Goal: Task Accomplishment & Management: Use online tool/utility

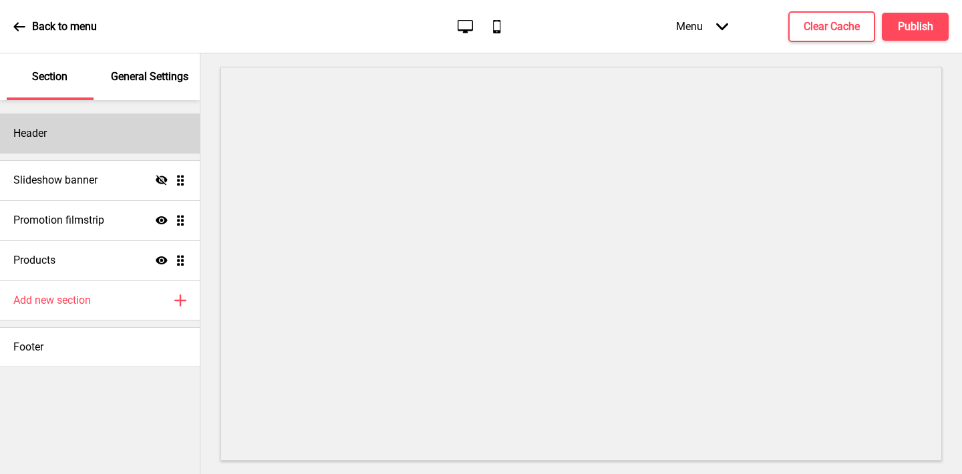
click at [55, 128] on div "Header" at bounding box center [100, 134] width 200 height 40
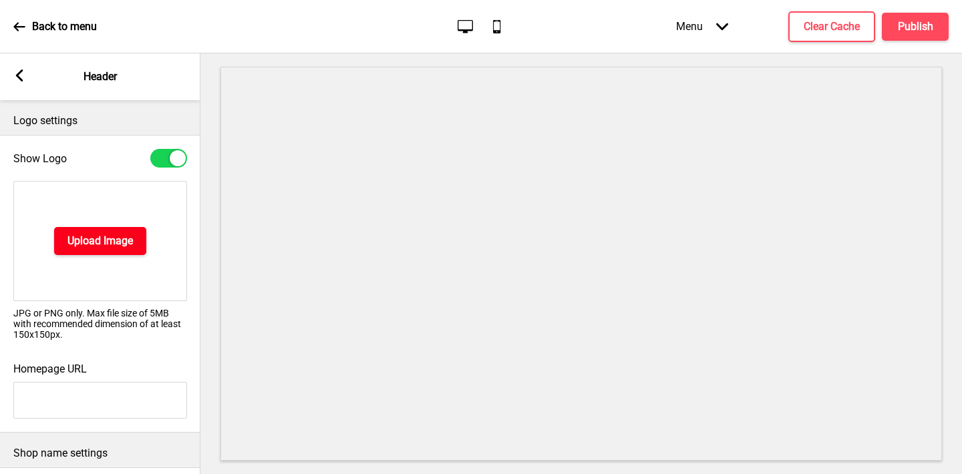
click at [84, 240] on h4 "Upload Image" at bounding box center [99, 241] width 65 height 15
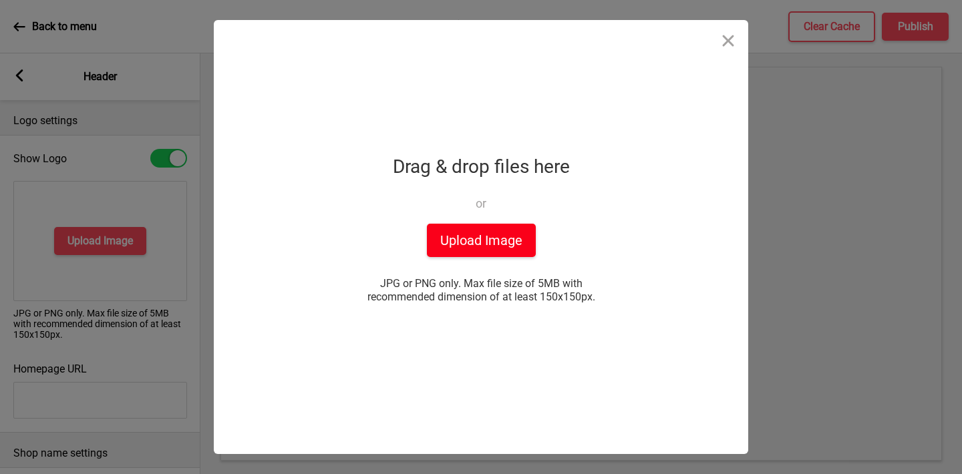
click at [493, 251] on button "Upload Image" at bounding box center [481, 240] width 109 height 33
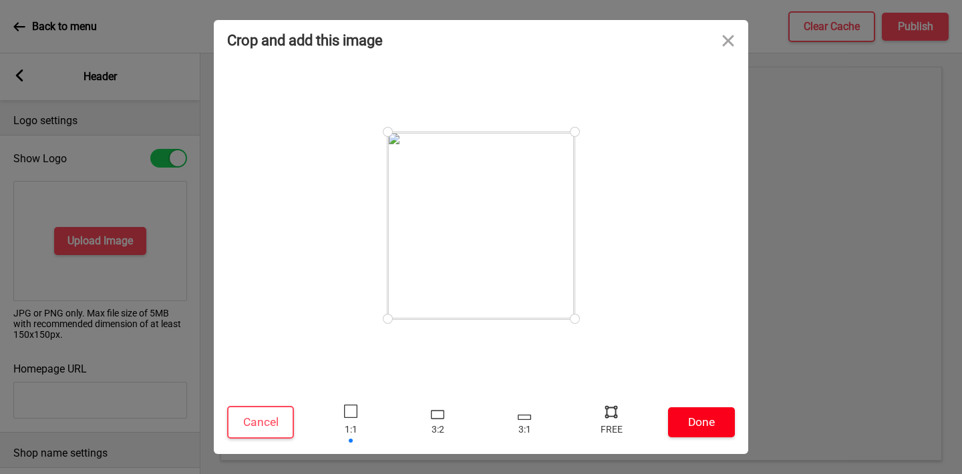
click at [707, 419] on button "Done" at bounding box center [701, 423] width 67 height 30
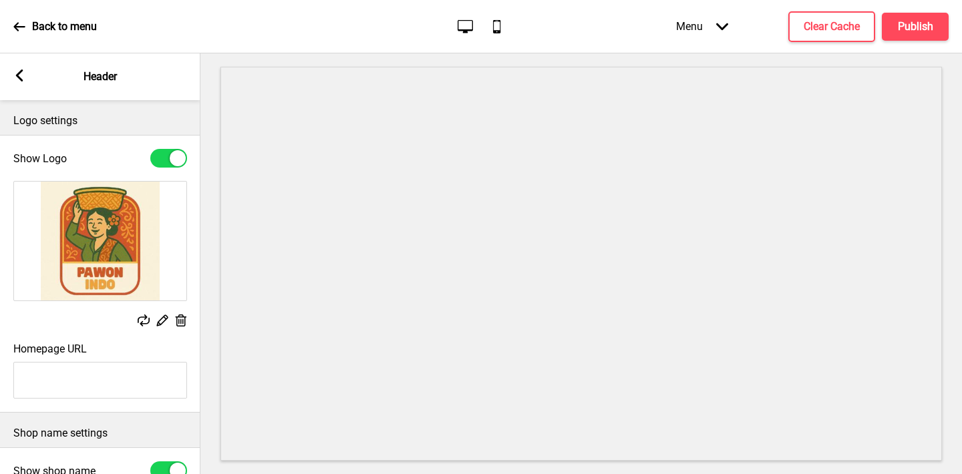
click at [22, 75] on rect at bounding box center [19, 75] width 12 height 12
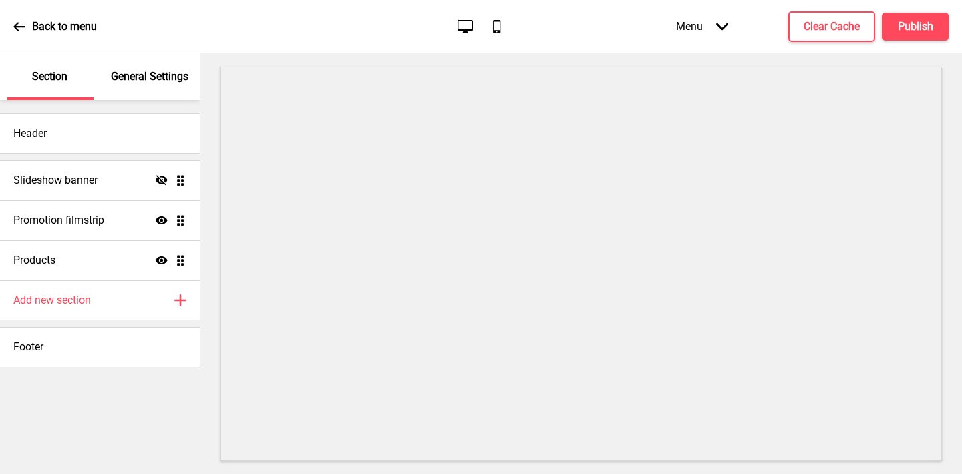
click at [148, 79] on p "General Settings" at bounding box center [149, 76] width 77 height 15
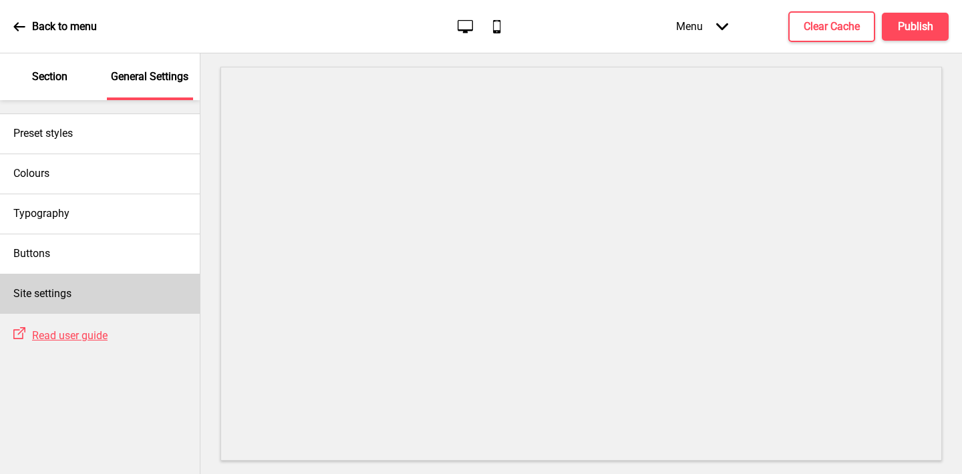
click at [51, 281] on div "Site settings" at bounding box center [100, 294] width 200 height 40
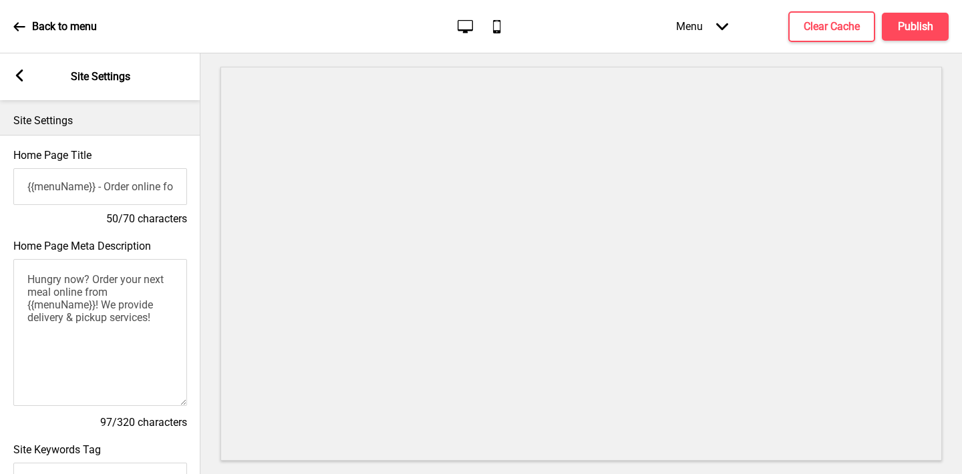
scroll to position [595, 0]
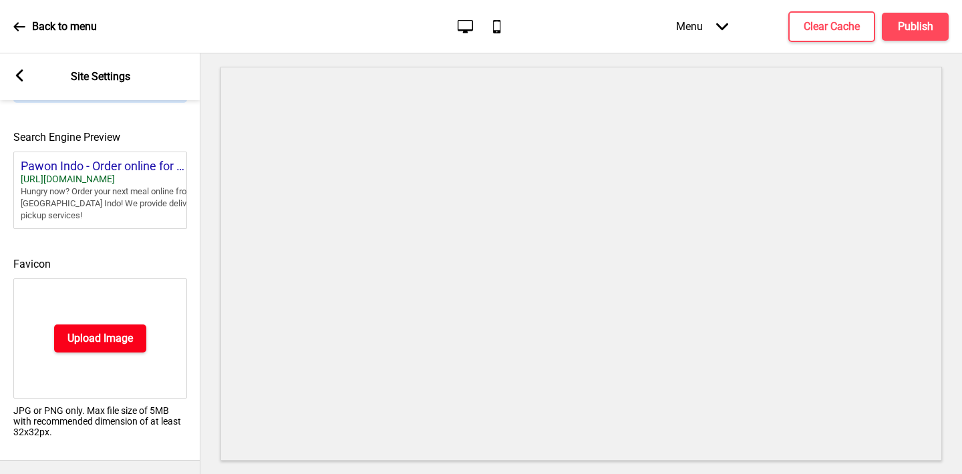
click at [94, 342] on h4 "Upload Image" at bounding box center [99, 338] width 65 height 15
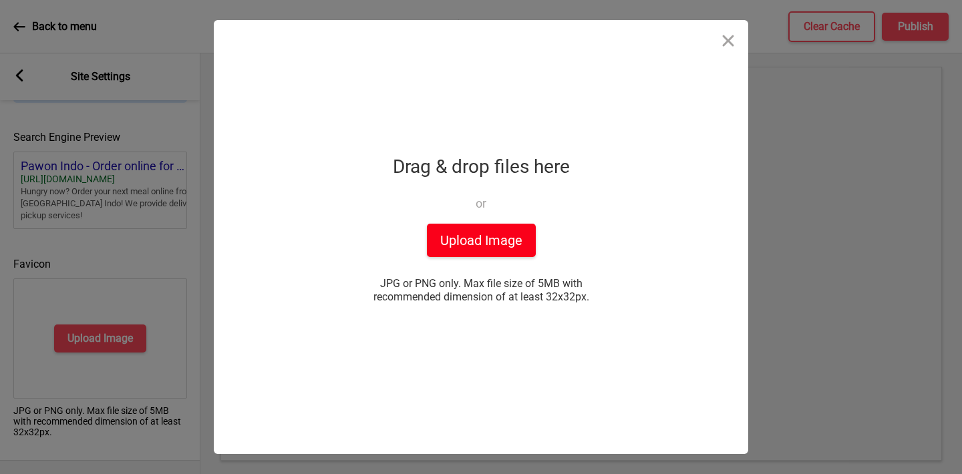
click at [488, 249] on button "Upload Image" at bounding box center [481, 240] width 109 height 33
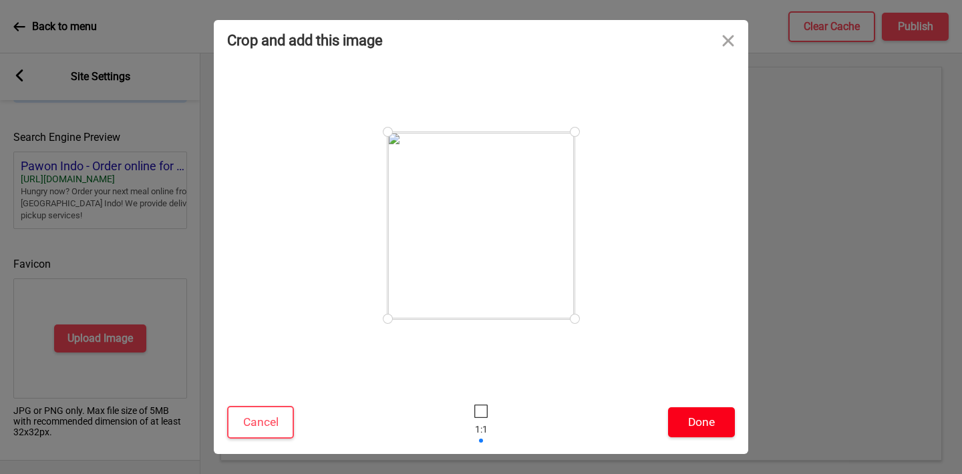
click at [714, 412] on button "Done" at bounding box center [701, 423] width 67 height 30
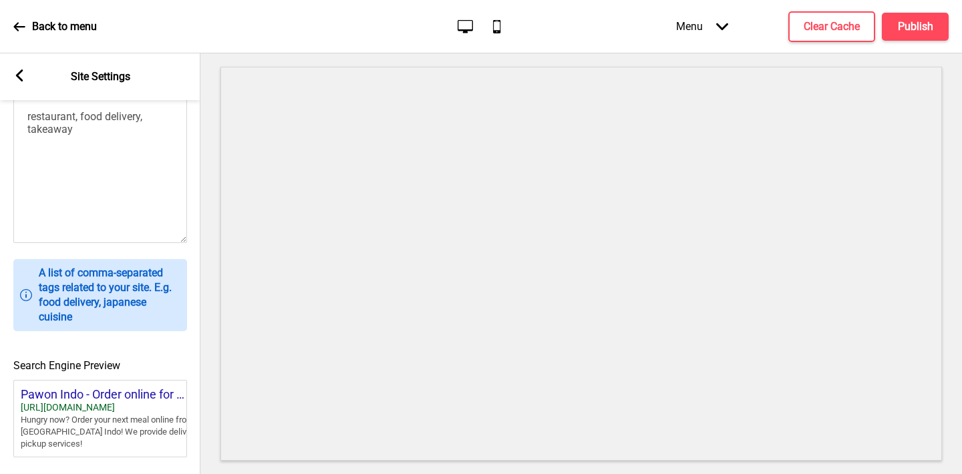
scroll to position [575, 0]
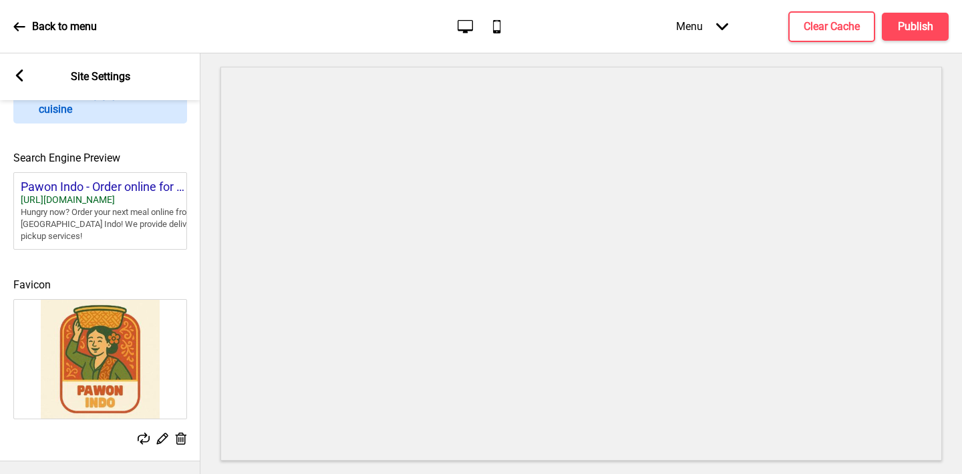
click at [180, 438] on icon at bounding box center [181, 439] width 11 height 12
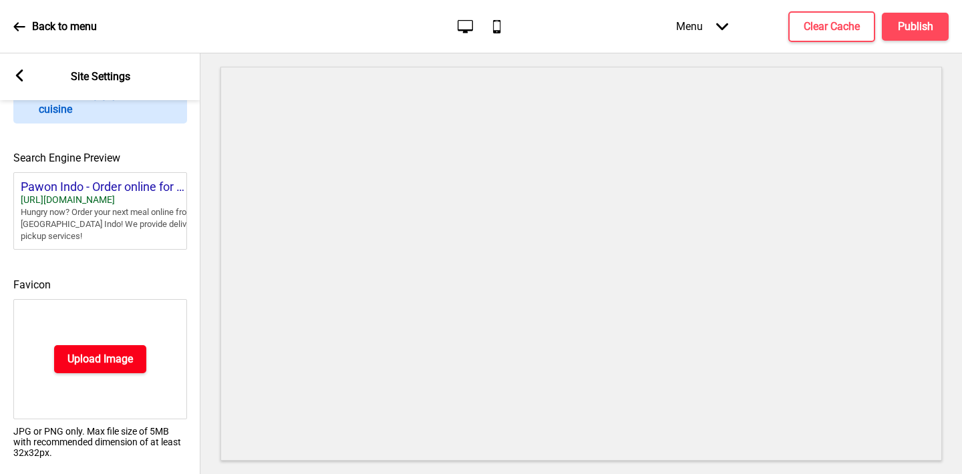
click at [112, 363] on h4 "Upload Image" at bounding box center [99, 359] width 65 height 15
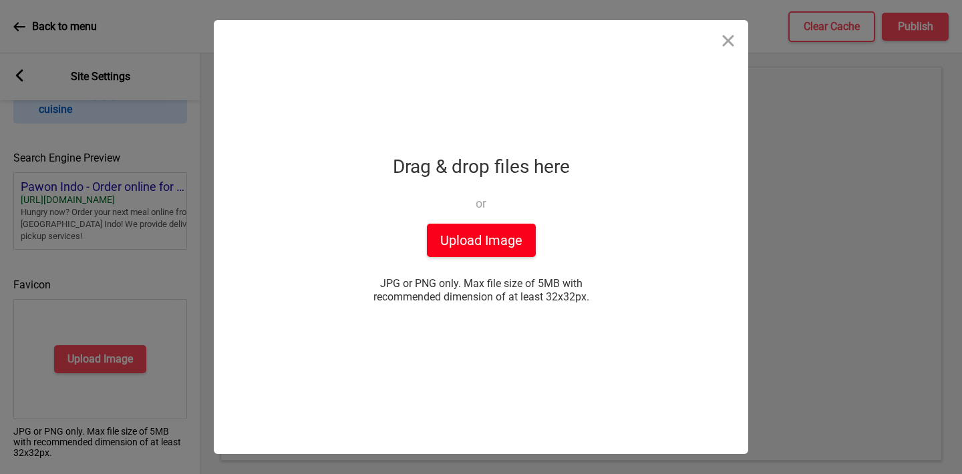
click at [452, 253] on button "Upload Image" at bounding box center [481, 240] width 109 height 33
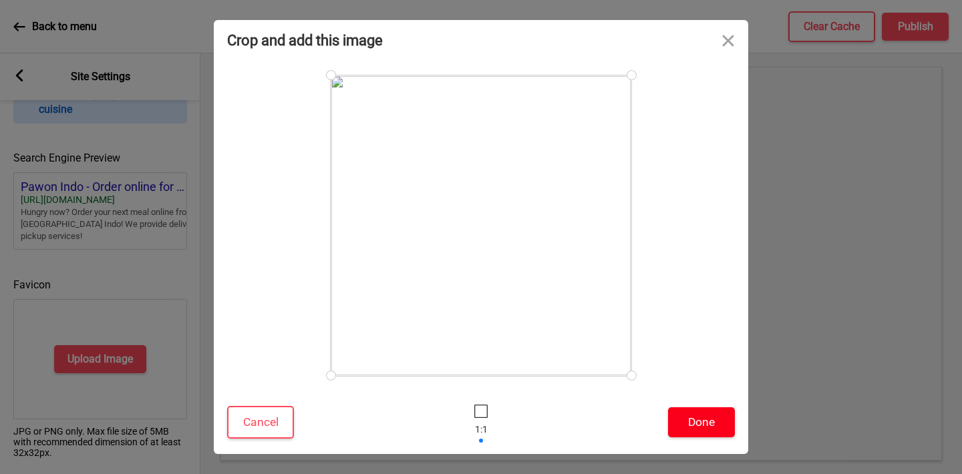
click at [691, 425] on button "Done" at bounding box center [701, 423] width 67 height 30
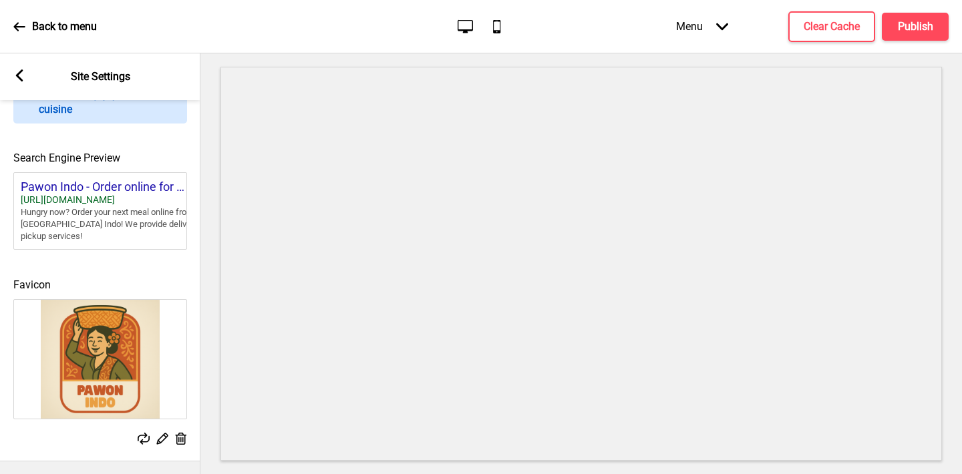
click at [15, 74] on rect at bounding box center [19, 75] width 12 height 12
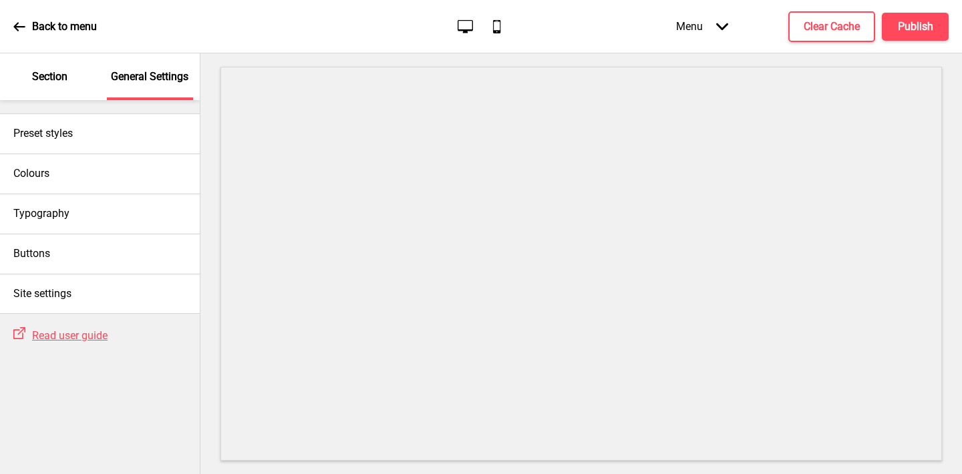
click at [42, 74] on p "Section" at bounding box center [49, 76] width 35 height 15
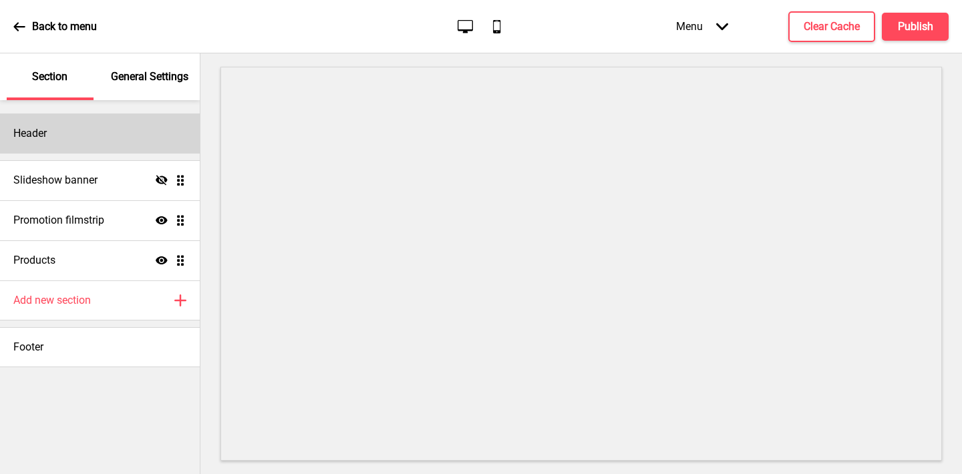
click at [61, 123] on div "Header" at bounding box center [100, 134] width 200 height 40
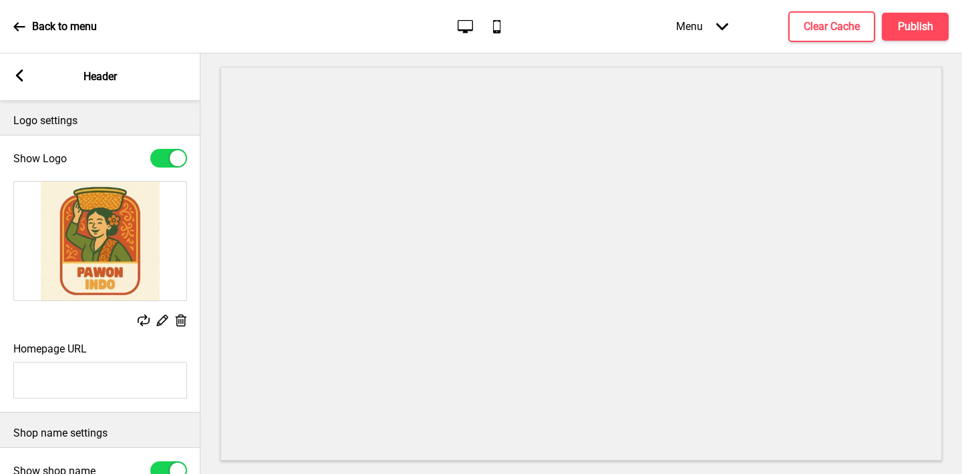
click at [183, 320] on icon at bounding box center [181, 321] width 11 height 12
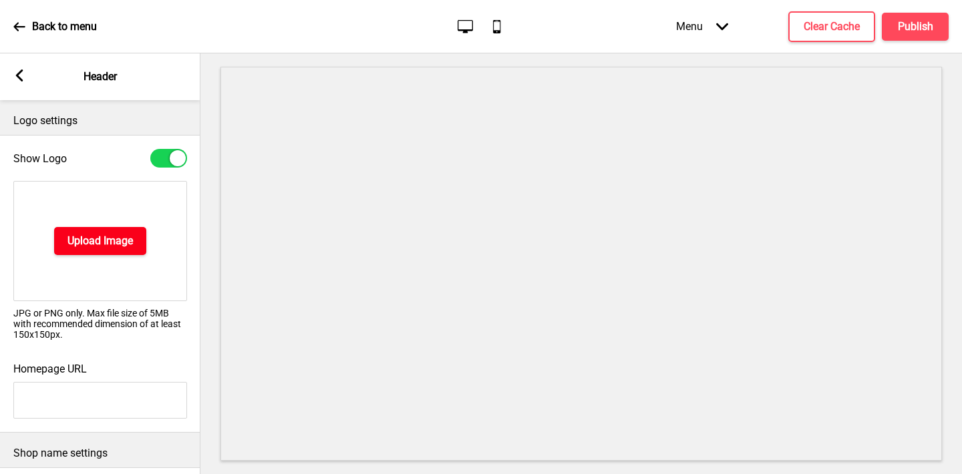
click at [101, 240] on h4 "Upload Image" at bounding box center [99, 241] width 65 height 15
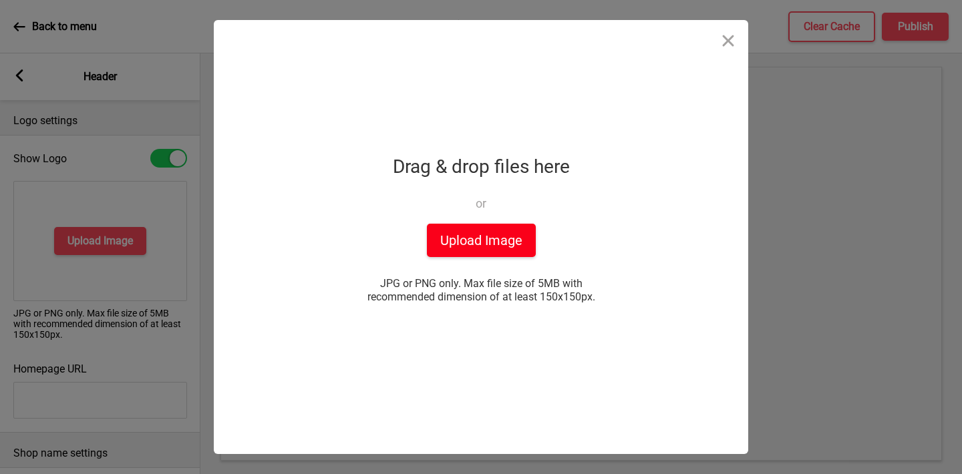
click at [460, 238] on button "Upload Image" at bounding box center [481, 240] width 109 height 33
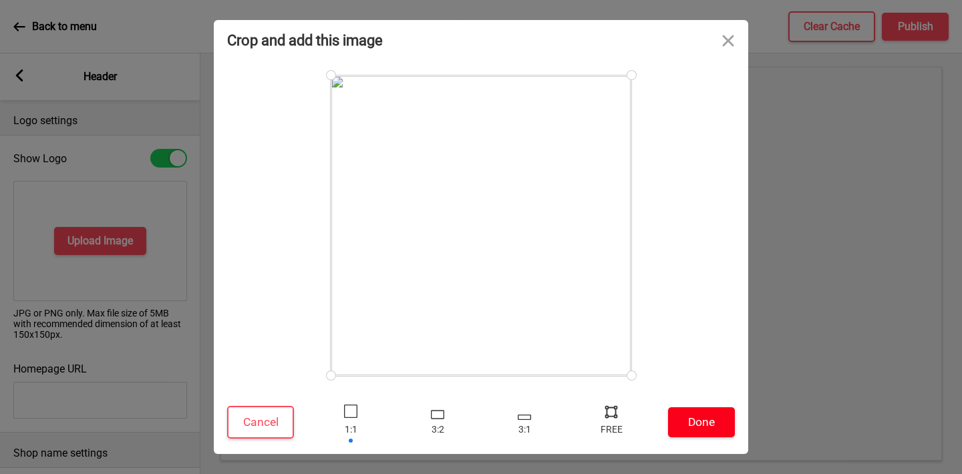
click at [695, 418] on button "Done" at bounding box center [701, 423] width 67 height 30
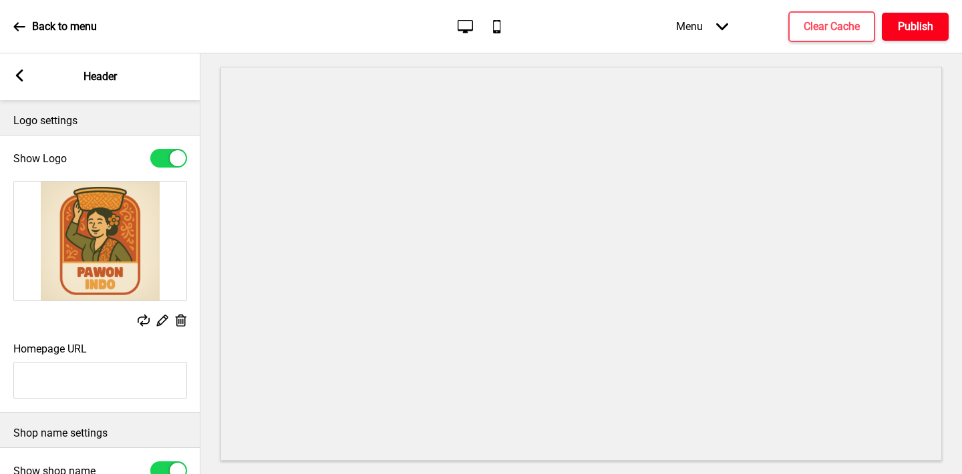
click at [927, 31] on h4 "Publish" at bounding box center [915, 26] width 35 height 15
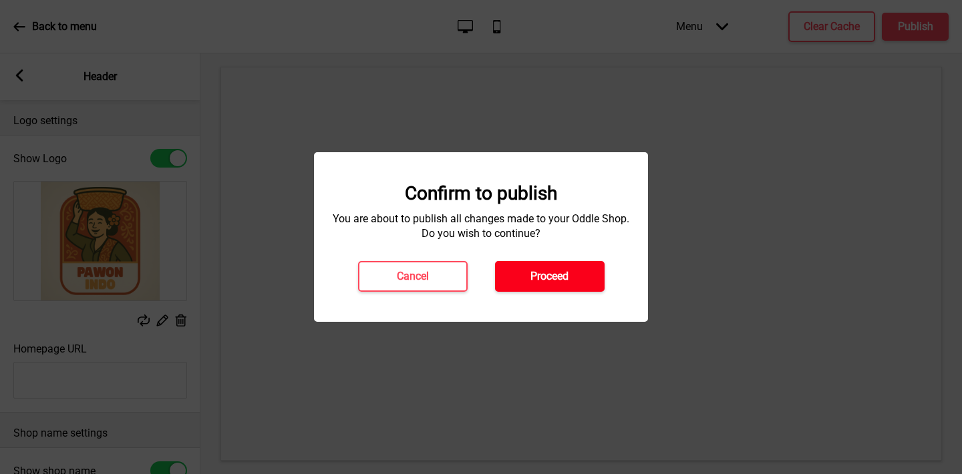
click at [587, 280] on button "Proceed" at bounding box center [550, 276] width 110 height 31
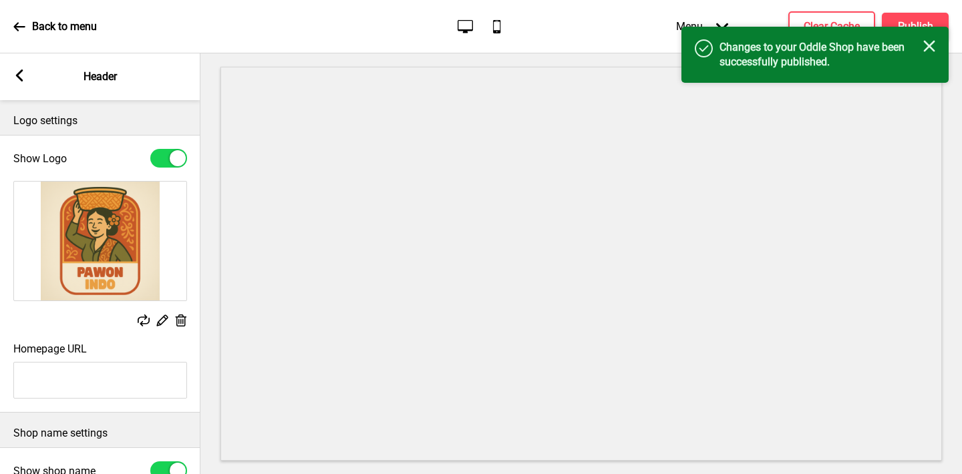
click at [802, 27] on div "Success Changes to your Oddle Shop have been successfully published. Close" at bounding box center [814, 55] width 267 height 56
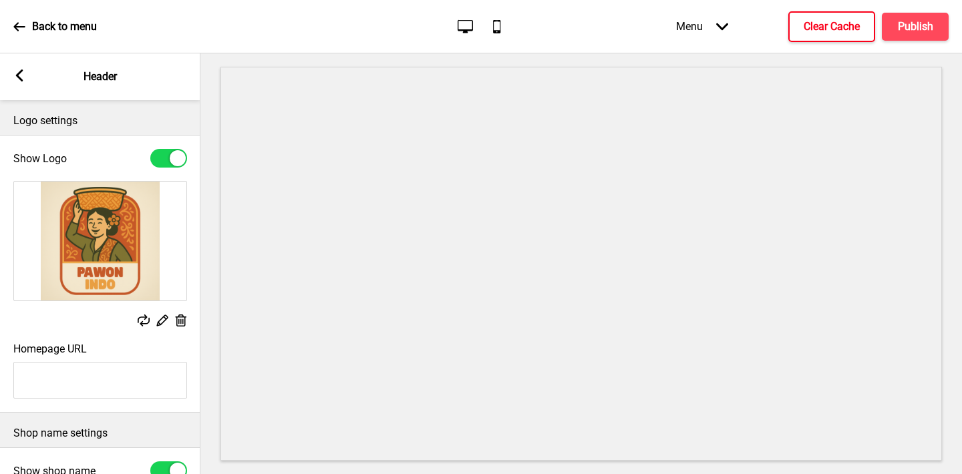
click at [801, 20] on button "Clear Cache" at bounding box center [831, 26] width 87 height 31
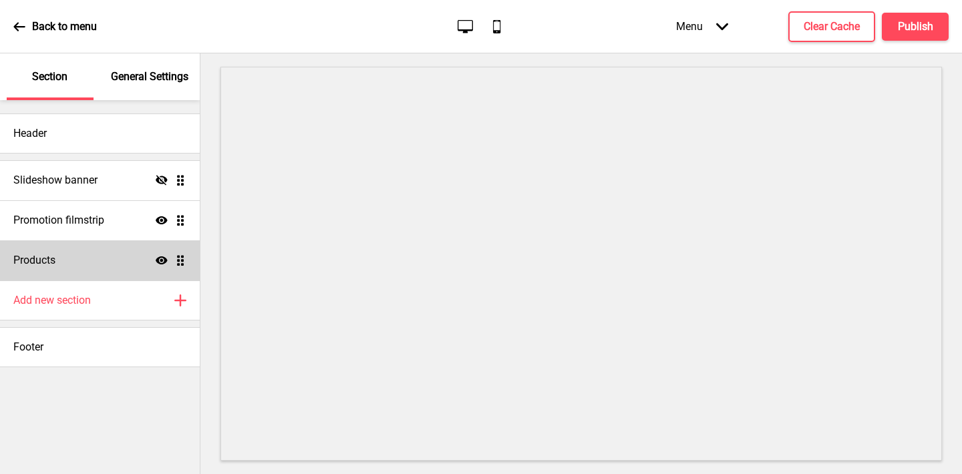
click at [88, 269] on div "Products Show Drag" at bounding box center [100, 260] width 200 height 40
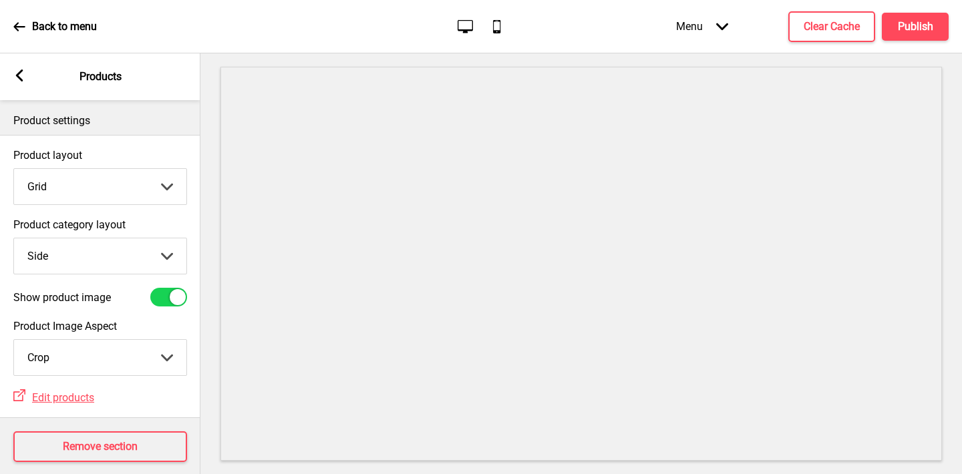
click at [84, 256] on select "Top Side" at bounding box center [100, 255] width 172 height 35
select select "top"
click at [14, 238] on select "Top Side" at bounding box center [100, 255] width 172 height 35
click at [935, 20] on button "Publish" at bounding box center [915, 27] width 67 height 28
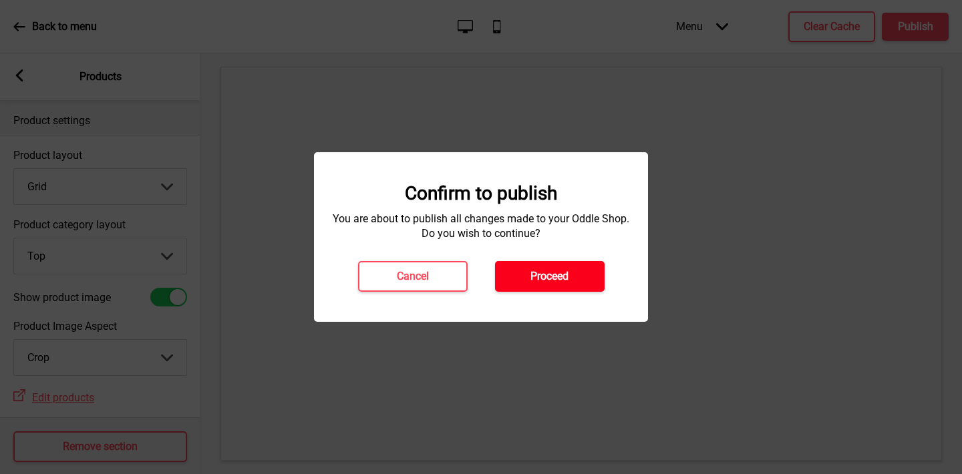
click at [566, 275] on h4 "Proceed" at bounding box center [549, 276] width 38 height 15
